Goal: Information Seeking & Learning: Find specific page/section

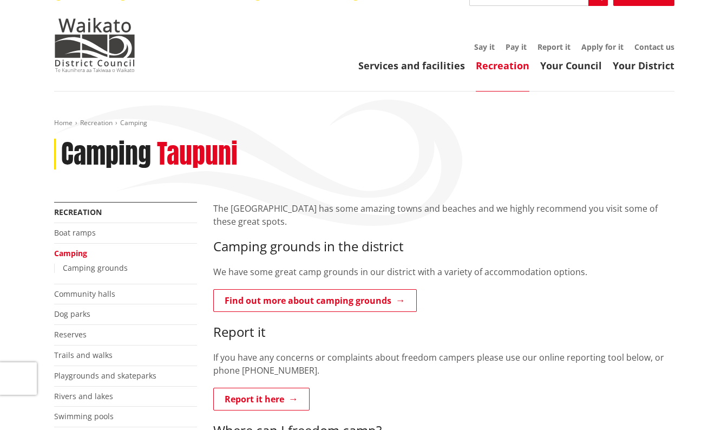
scroll to position [18, 0]
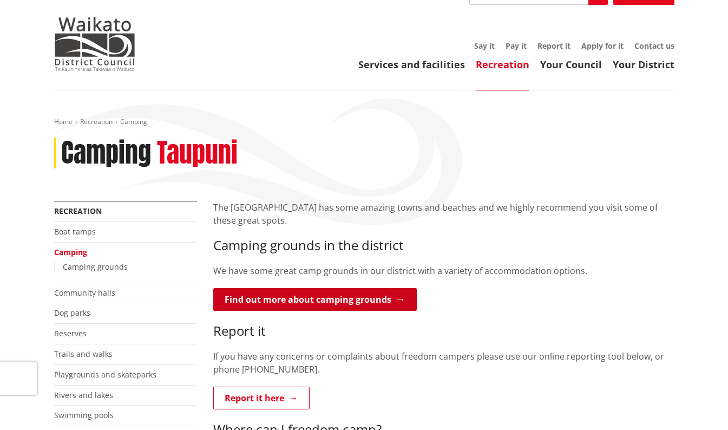
click at [289, 298] on link "Find out more about camping grounds" at bounding box center [314, 299] width 203 height 23
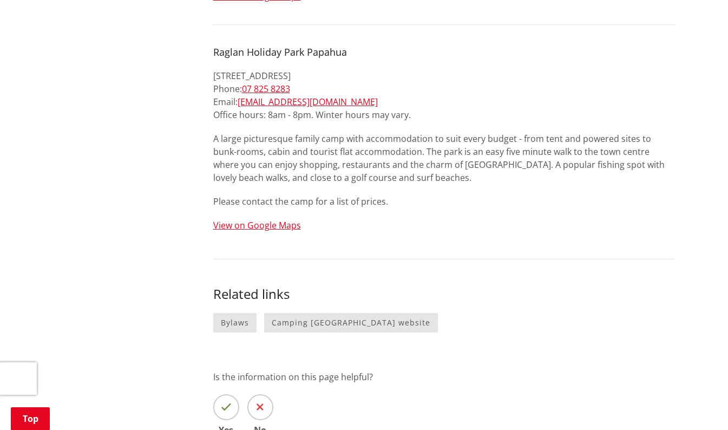
scroll to position [702, 0]
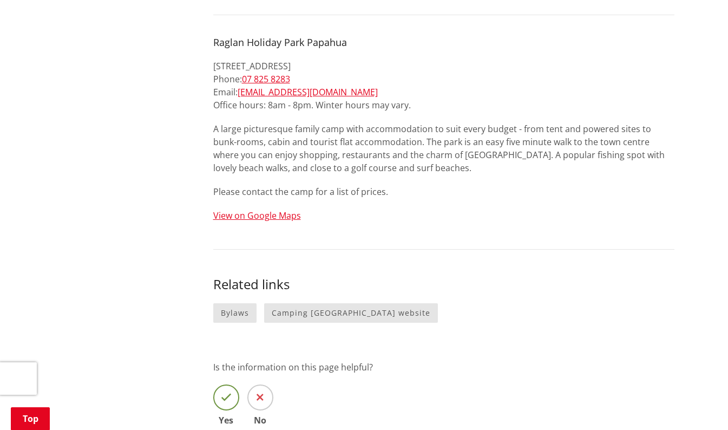
click at [222, 392] on icon at bounding box center [226, 397] width 11 height 11
click at [0, 0] on input "Yes" at bounding box center [0, 0] width 0 height 0
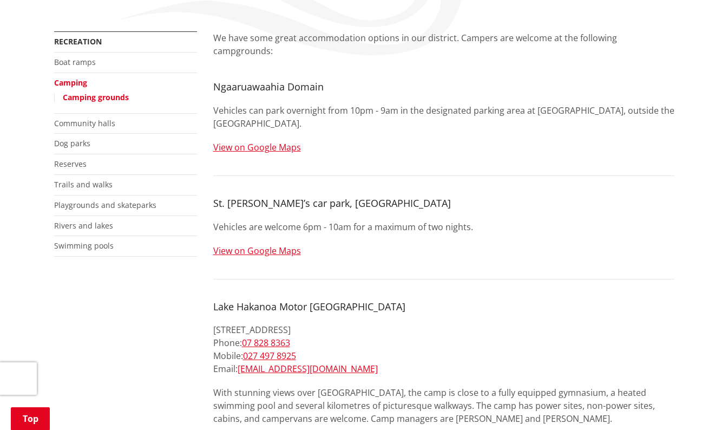
scroll to position [188, 0]
click at [280, 243] on link "View on Google Maps" at bounding box center [257, 249] width 88 height 12
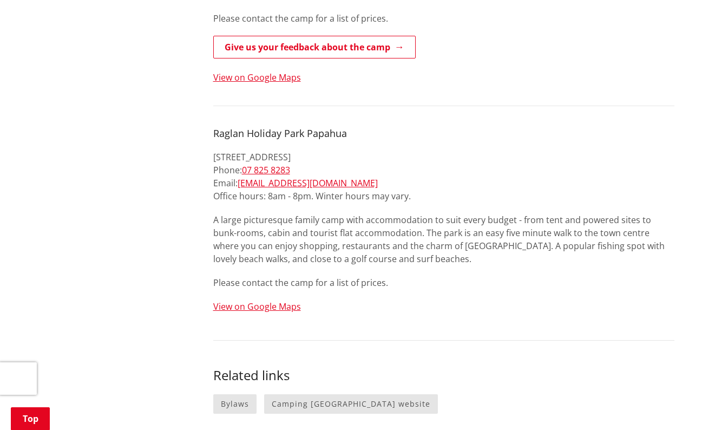
scroll to position [622, 0]
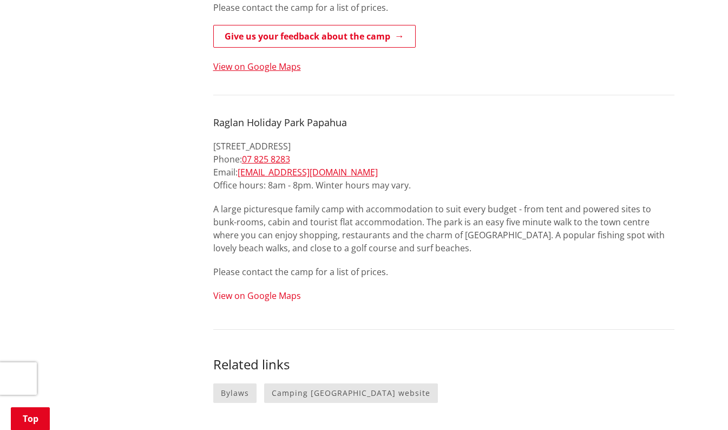
click at [275, 289] on link "View on Google Maps" at bounding box center [257, 295] width 88 height 12
